Goal: Check status: Check status

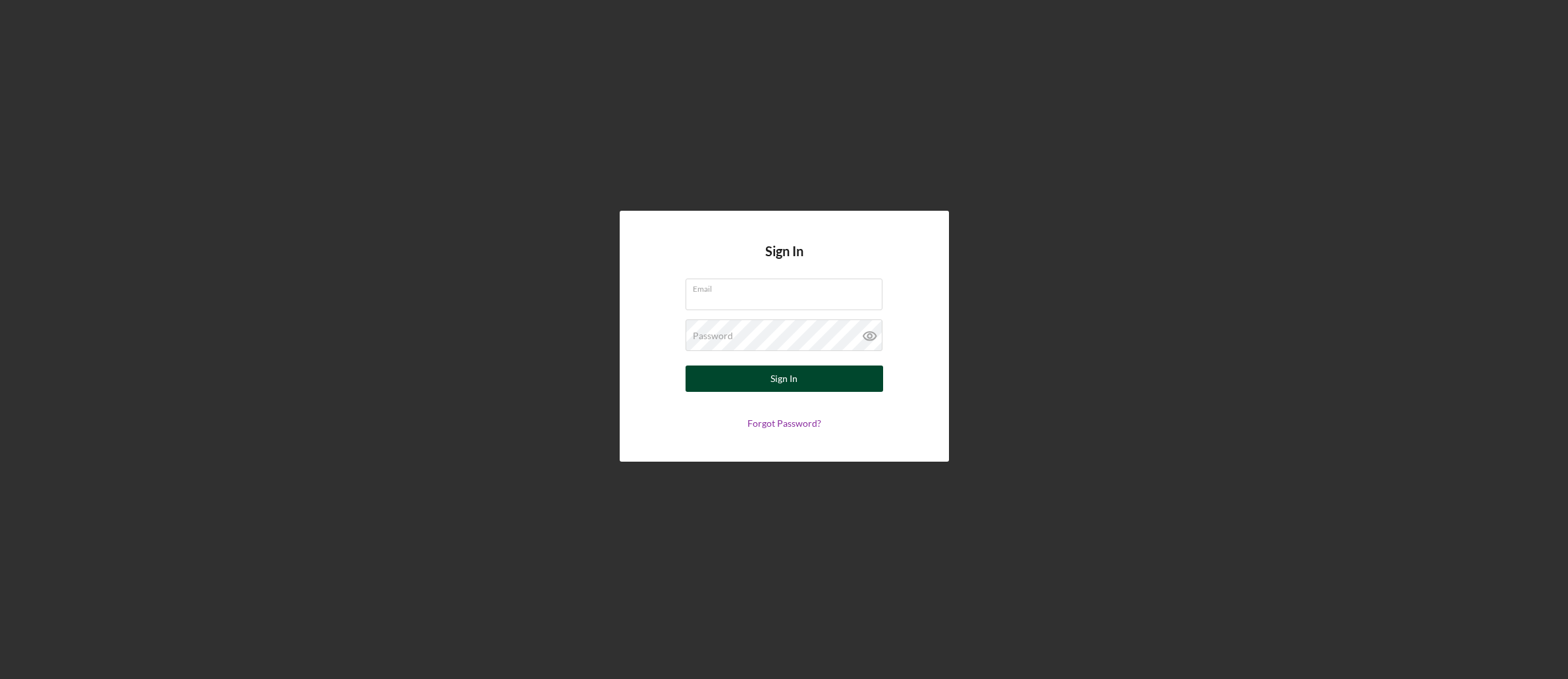
type input "raquelgreendeer@gmail.com"
click at [750, 378] on button "Sign In" at bounding box center [784, 379] width 197 height 26
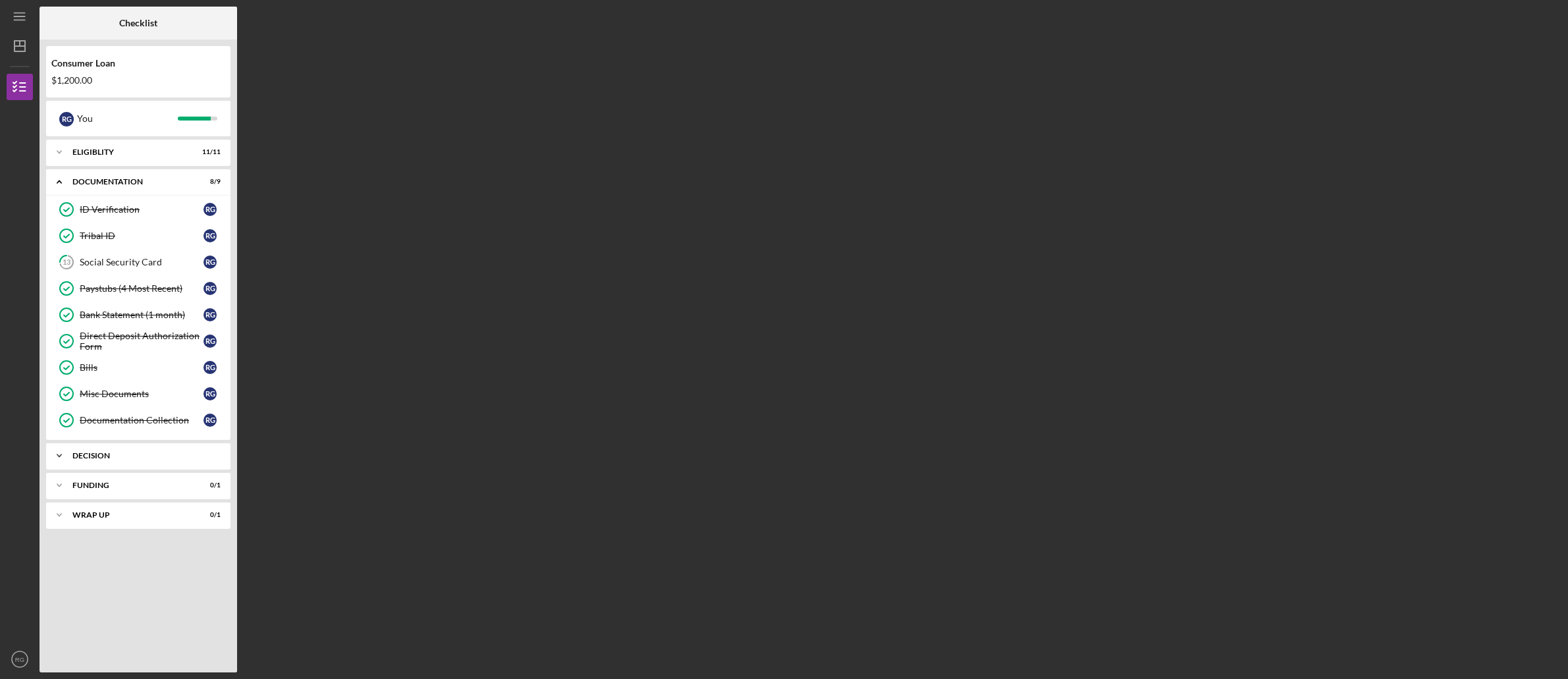
click at [123, 454] on div "Decision" at bounding box center [143, 456] width 141 height 8
click at [125, 485] on div "Pre-Approval Phase" at bounding box center [141, 483] width 124 height 10
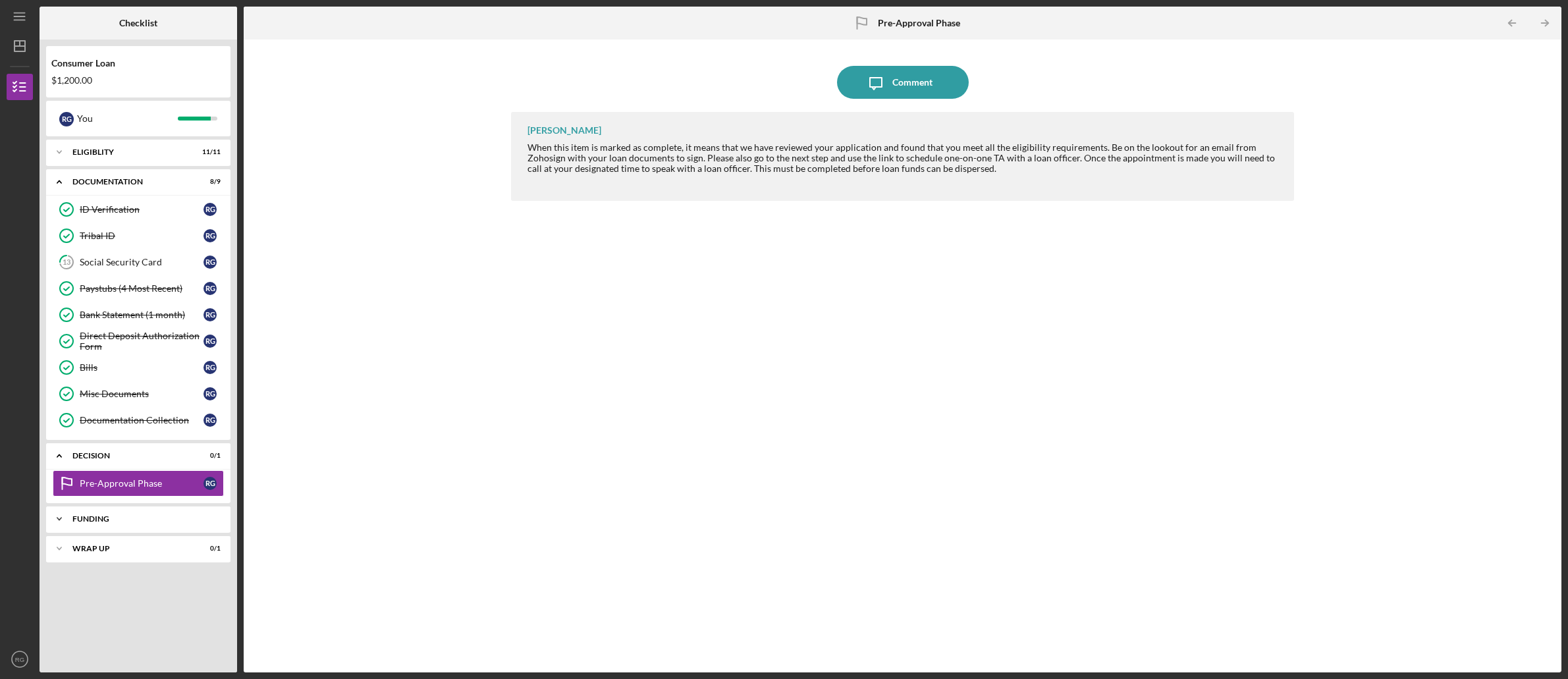
click at [148, 520] on div "Funding" at bounding box center [143, 519] width 141 height 8
click at [143, 545] on div "Transfer Funds" at bounding box center [141, 546] width 124 height 10
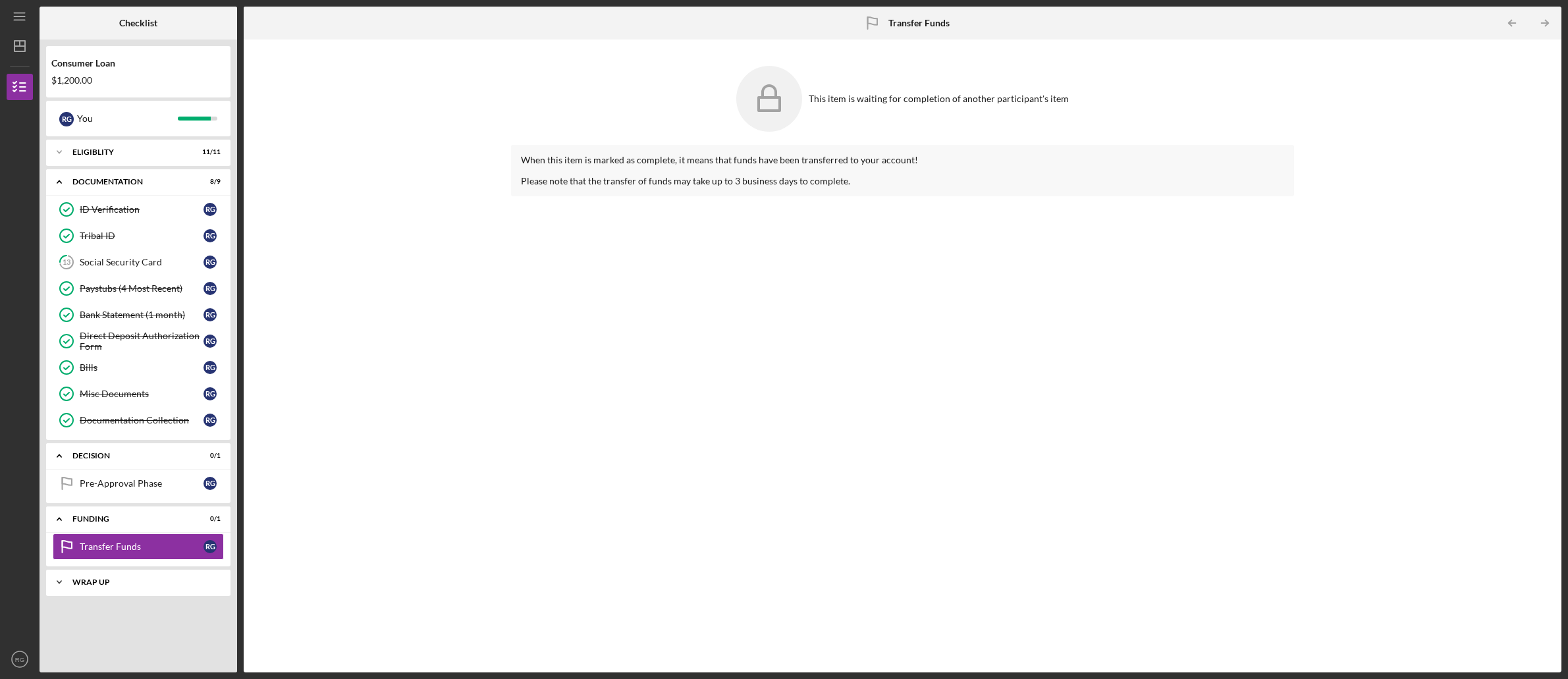
click at [133, 578] on div "Icon/Expander Wrap up 0 / 1" at bounding box center [138, 582] width 184 height 26
click at [143, 485] on div "Pre-Approval Phase" at bounding box center [141, 483] width 124 height 10
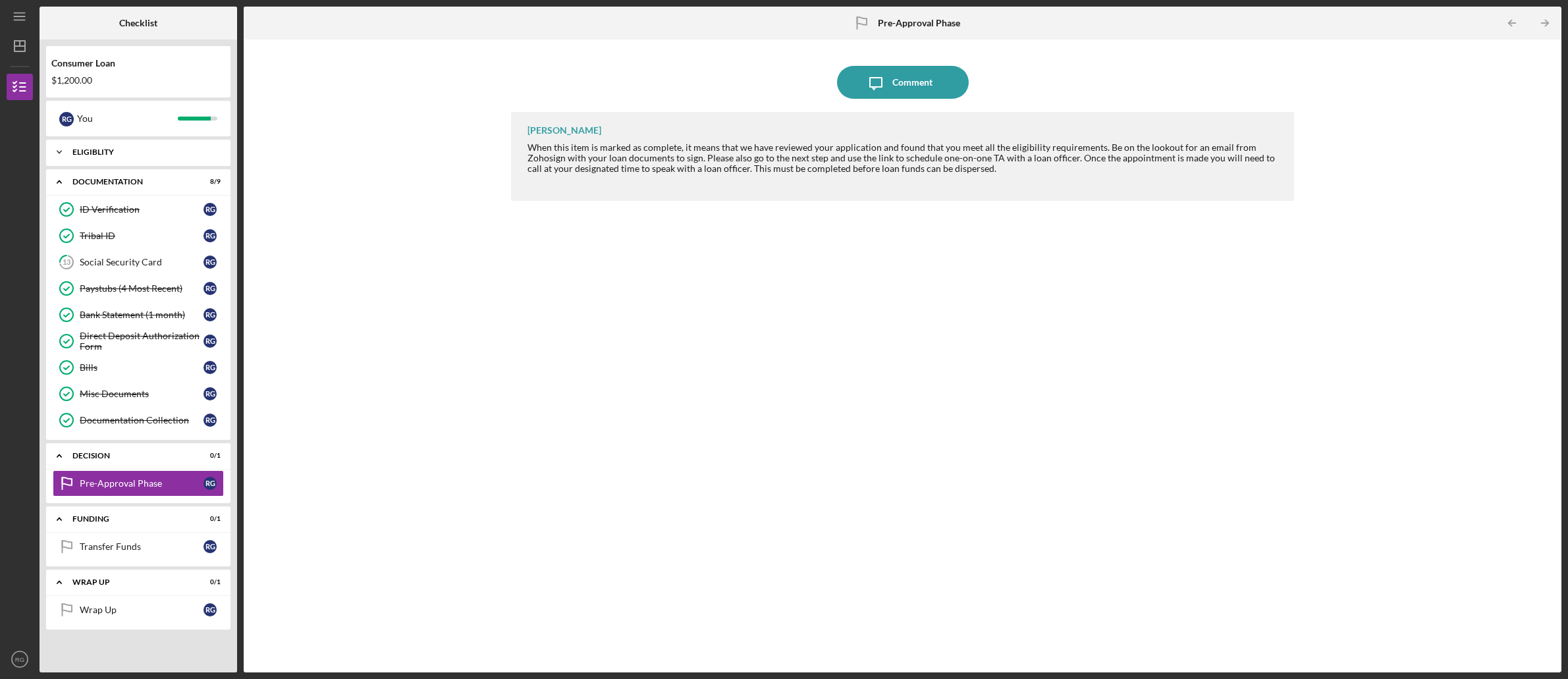
click at [151, 149] on div "Eligiblity" at bounding box center [143, 153] width 141 height 8
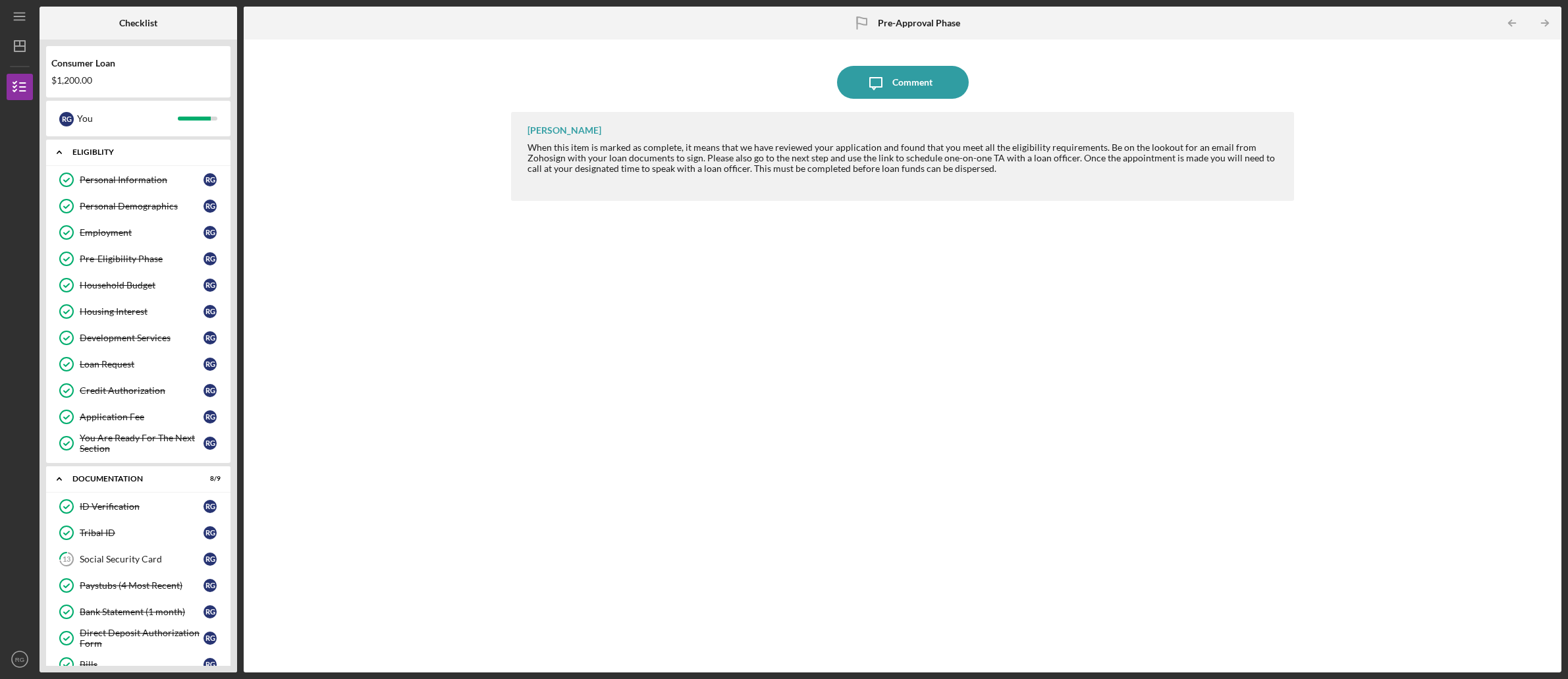
click at [151, 149] on div "Eligiblity" at bounding box center [143, 153] width 141 height 8
